Goal: Check status: Check status

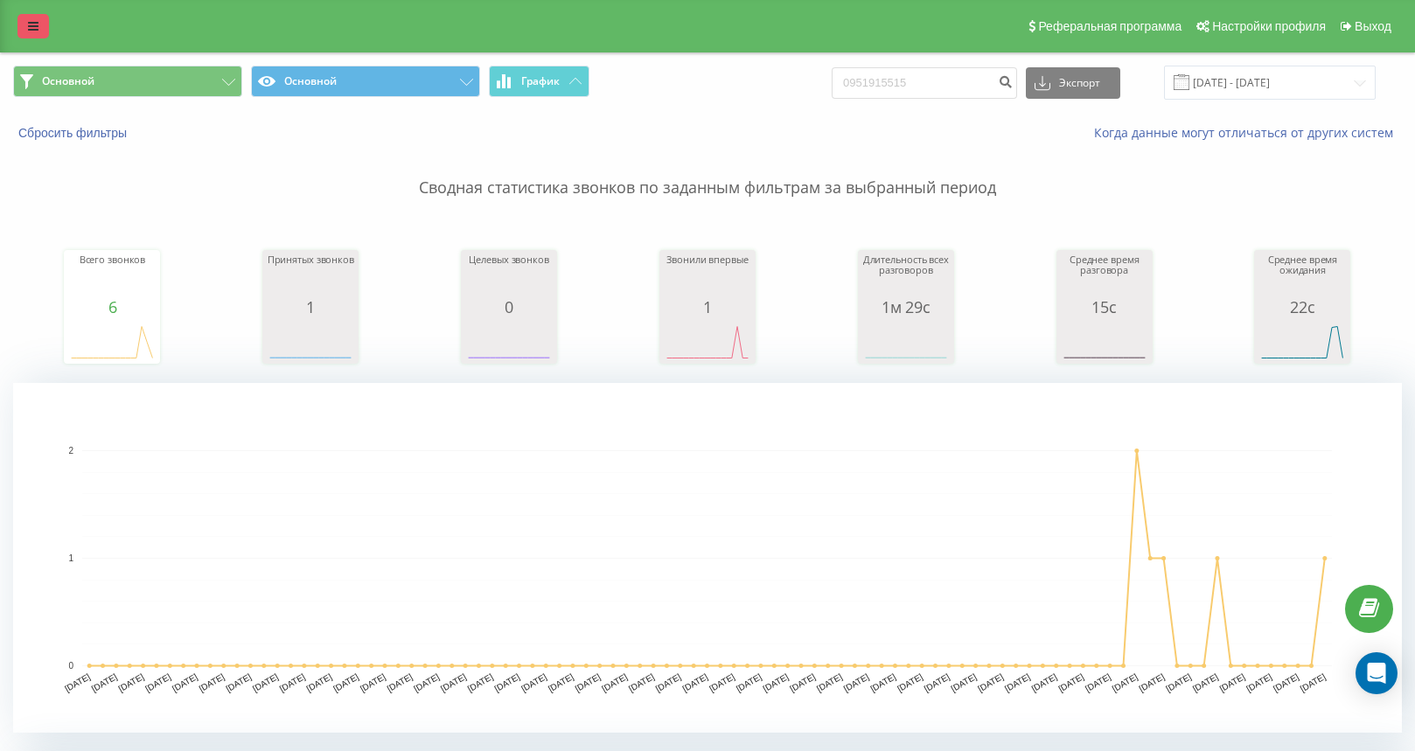
click at [41, 26] on link at bounding box center [32, 26] width 31 height 24
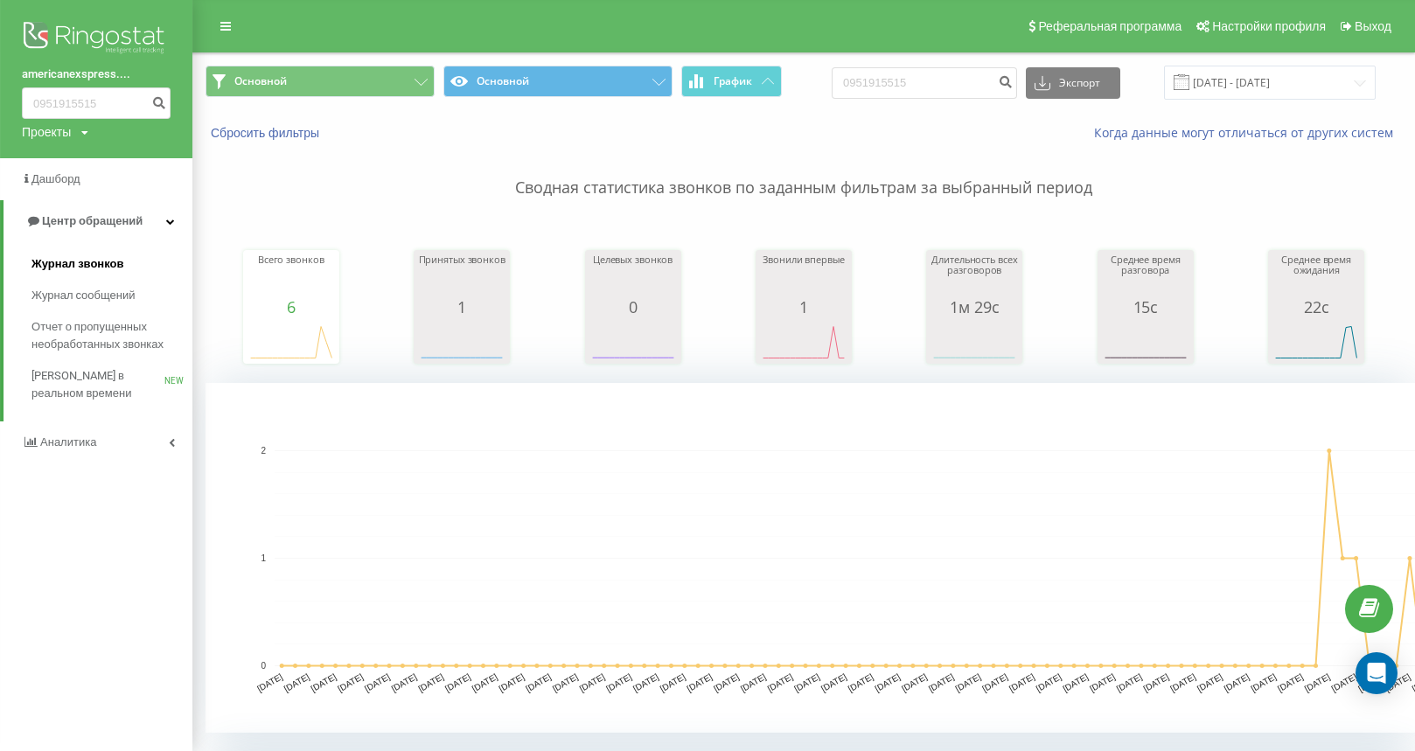
click at [129, 261] on link "Журнал звонков" at bounding box center [111, 263] width 161 height 31
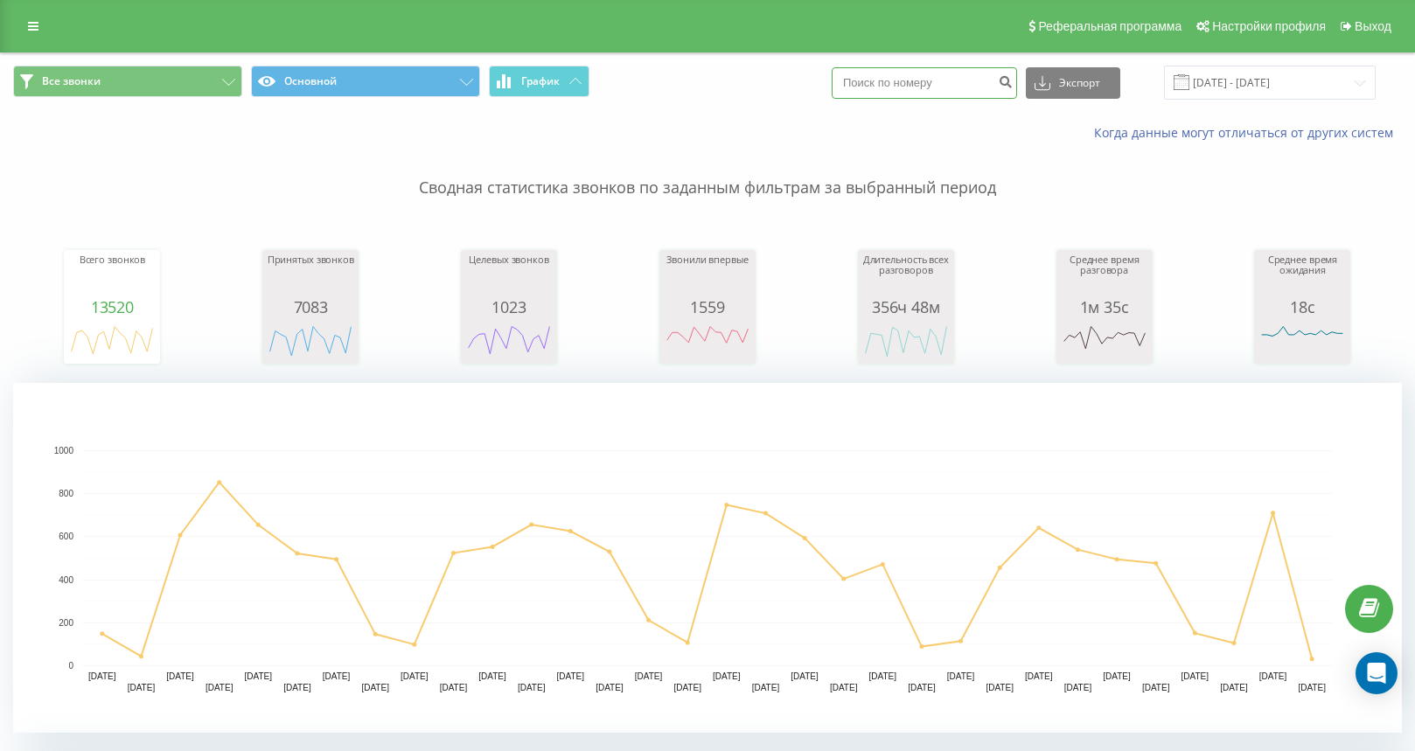
click at [968, 86] on input at bounding box center [924, 82] width 185 height 31
paste input "380634606999"
type input "380634606999"
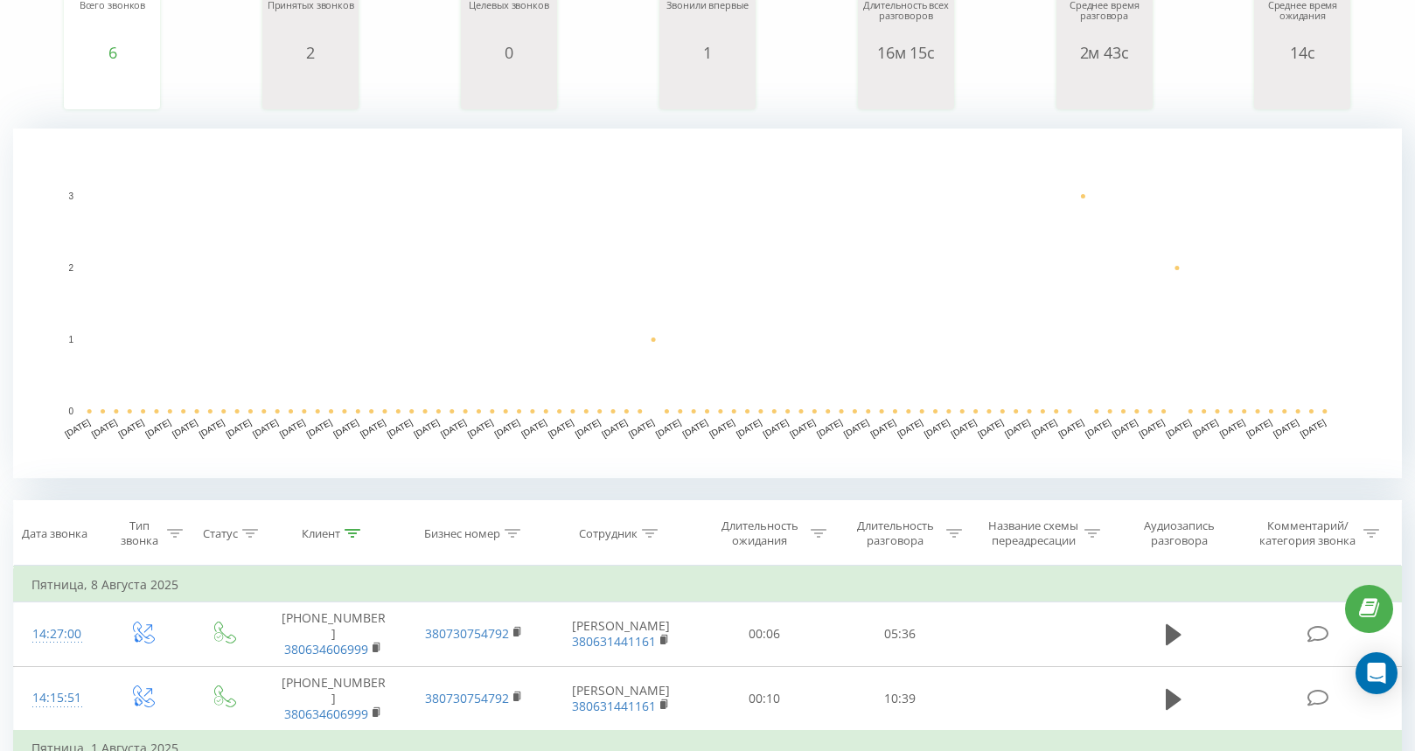
scroll to position [235, 0]
